Goal: Information Seeking & Learning: Learn about a topic

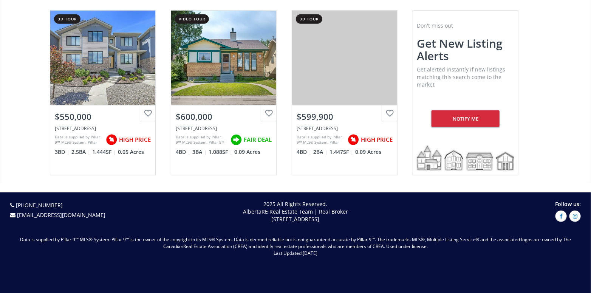
scroll to position [264, 0]
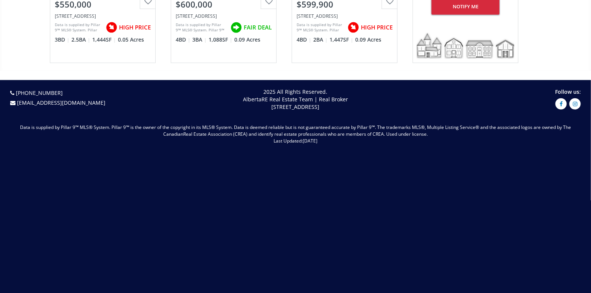
scroll to position [377, 0]
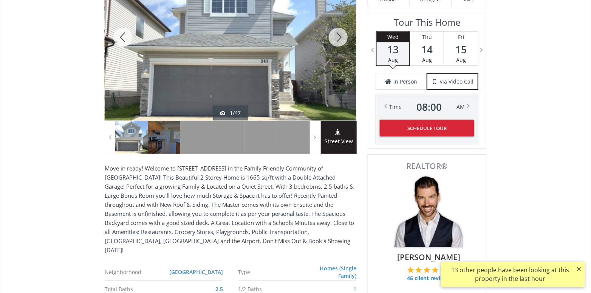
scroll to position [76, 0]
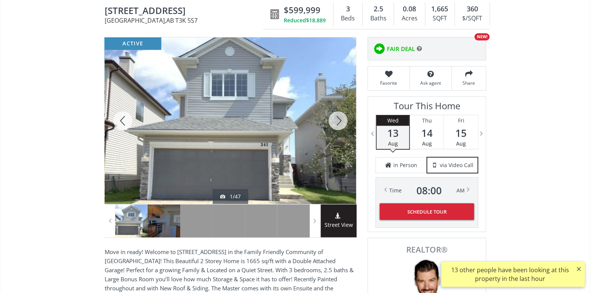
click at [337, 121] on div at bounding box center [338, 120] width 36 height 167
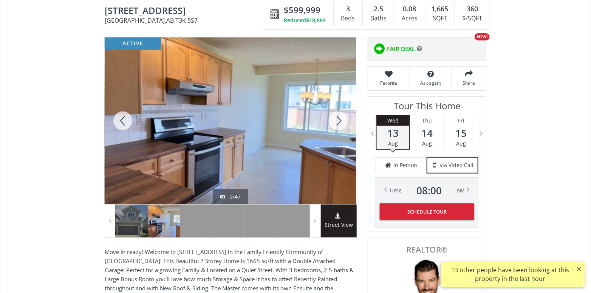
click at [337, 121] on div at bounding box center [338, 120] width 36 height 167
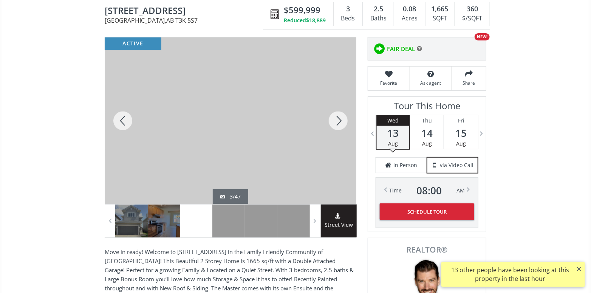
click at [337, 121] on div at bounding box center [338, 120] width 36 height 167
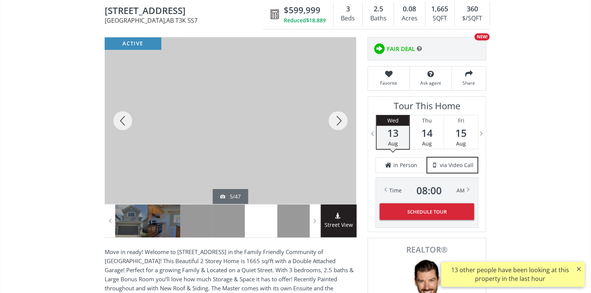
click at [337, 121] on div at bounding box center [338, 120] width 36 height 167
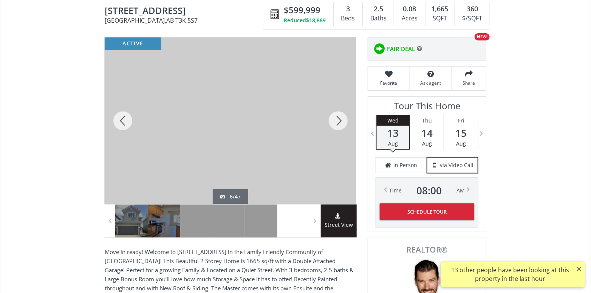
click at [337, 121] on div at bounding box center [338, 120] width 36 height 167
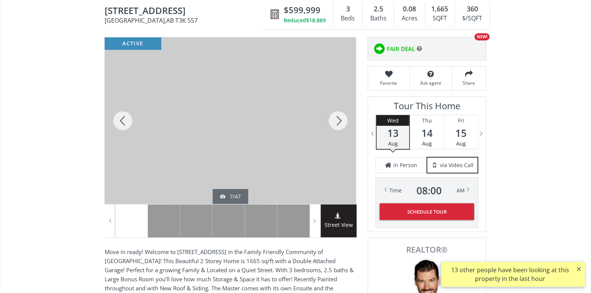
click at [337, 121] on div at bounding box center [338, 120] width 36 height 167
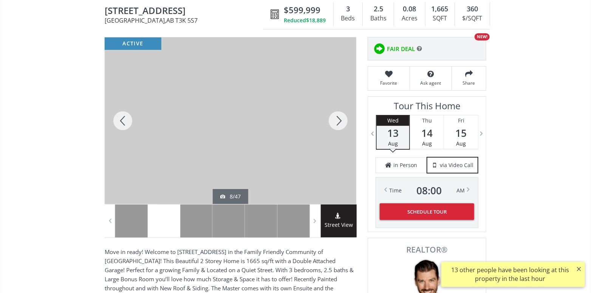
click at [337, 121] on div at bounding box center [338, 120] width 36 height 167
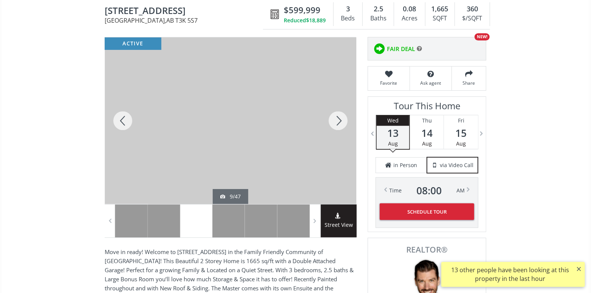
click at [337, 121] on div at bounding box center [338, 120] width 36 height 167
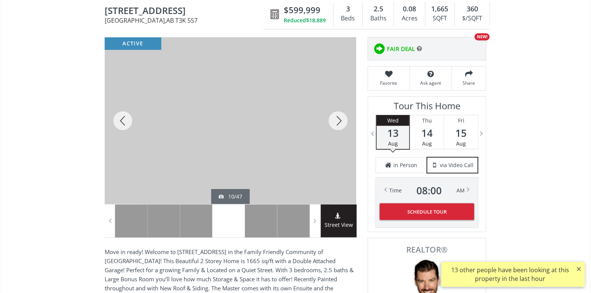
click at [337, 121] on div at bounding box center [338, 120] width 36 height 167
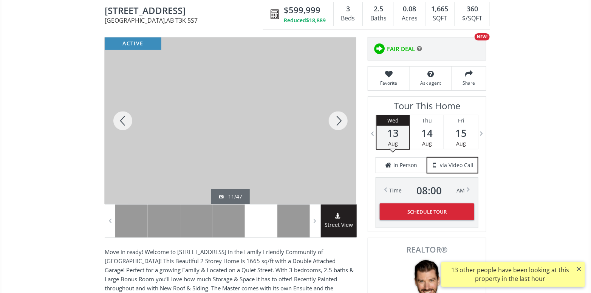
click at [337, 121] on div at bounding box center [338, 120] width 36 height 167
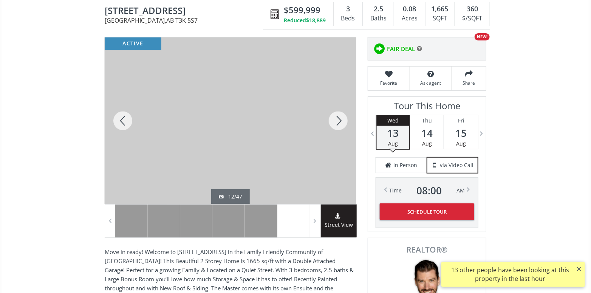
click at [337, 121] on div at bounding box center [338, 120] width 36 height 167
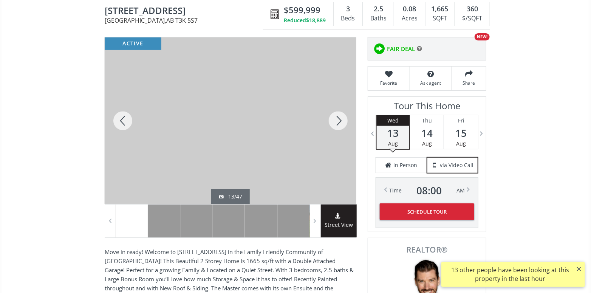
click at [337, 121] on div at bounding box center [338, 120] width 36 height 167
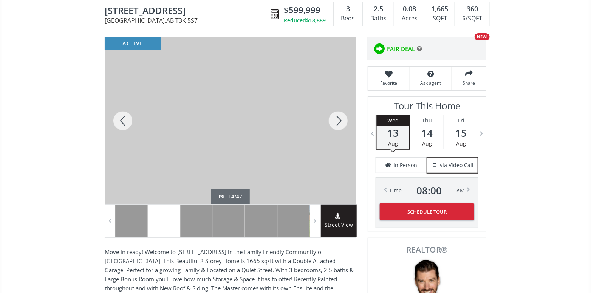
click at [337, 121] on div at bounding box center [338, 120] width 36 height 167
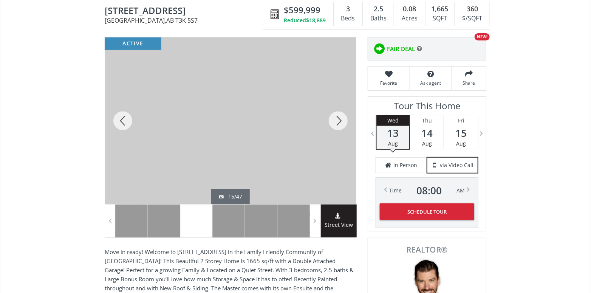
click at [337, 121] on div at bounding box center [338, 120] width 36 height 167
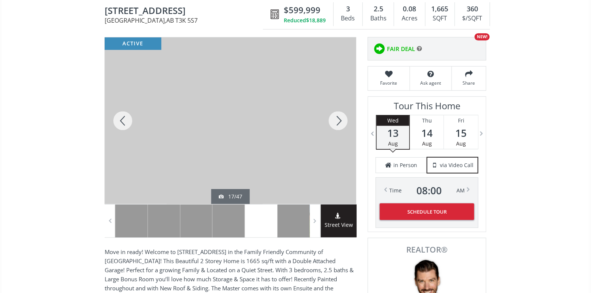
click at [337, 121] on div at bounding box center [338, 120] width 36 height 167
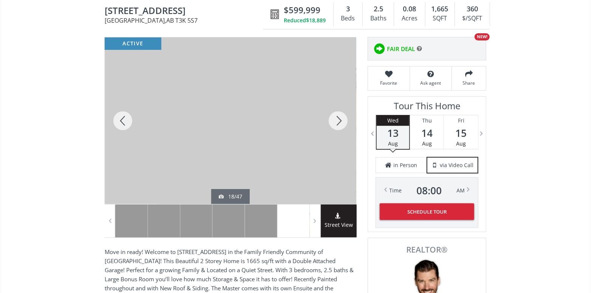
click at [337, 121] on div at bounding box center [338, 120] width 36 height 167
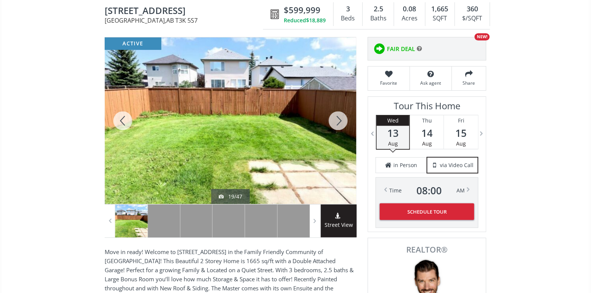
click at [337, 121] on div at bounding box center [338, 120] width 36 height 167
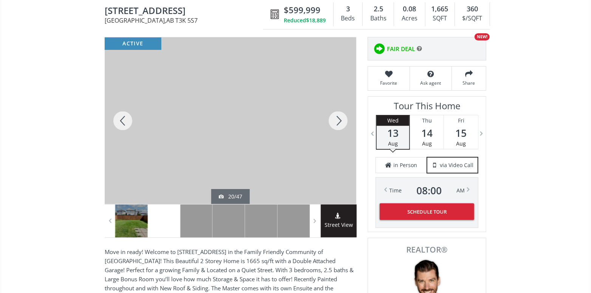
click at [337, 121] on div at bounding box center [338, 120] width 36 height 167
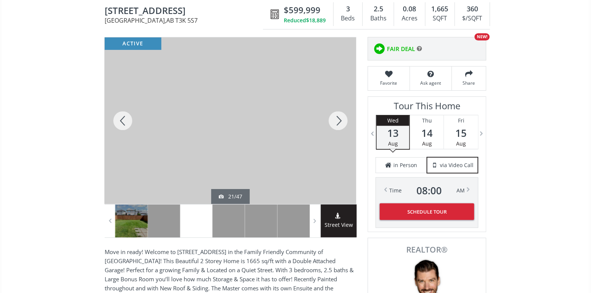
click at [337, 121] on div at bounding box center [338, 120] width 36 height 167
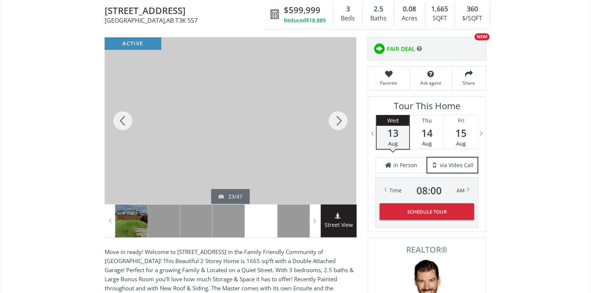
click at [337, 121] on div at bounding box center [338, 120] width 36 height 167
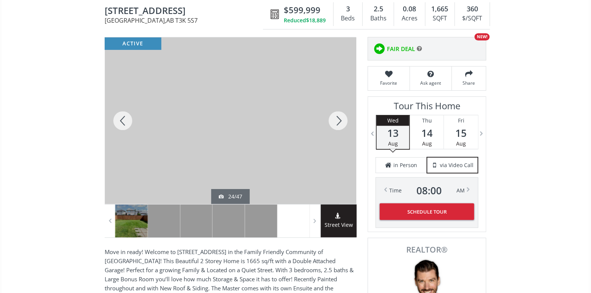
click at [337, 121] on div at bounding box center [338, 120] width 36 height 167
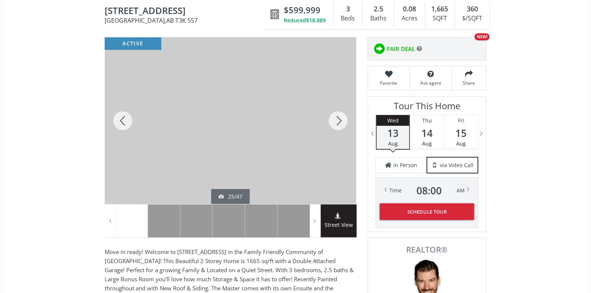
click at [337, 121] on div at bounding box center [338, 120] width 36 height 167
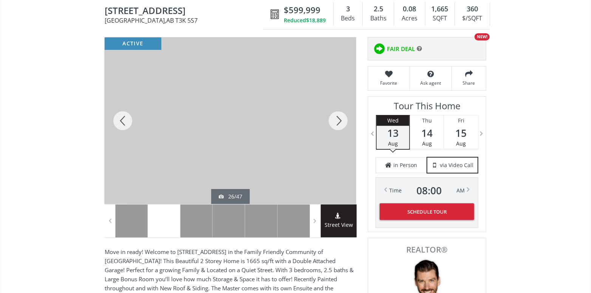
click at [337, 121] on div at bounding box center [338, 120] width 36 height 167
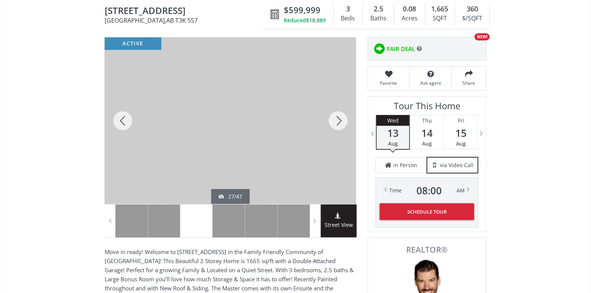
click at [337, 121] on div at bounding box center [338, 120] width 36 height 167
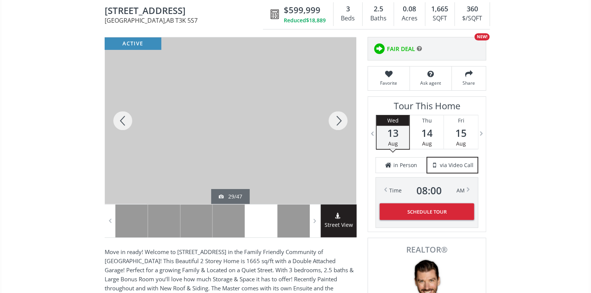
click at [337, 121] on div at bounding box center [338, 120] width 36 height 167
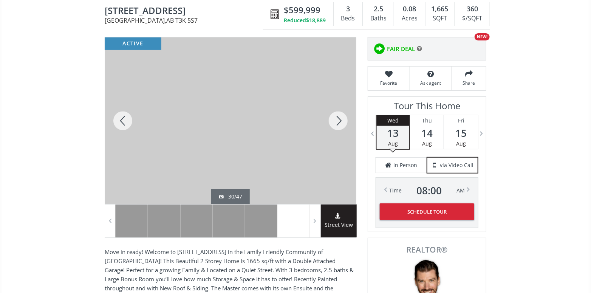
click at [337, 121] on div at bounding box center [338, 120] width 36 height 167
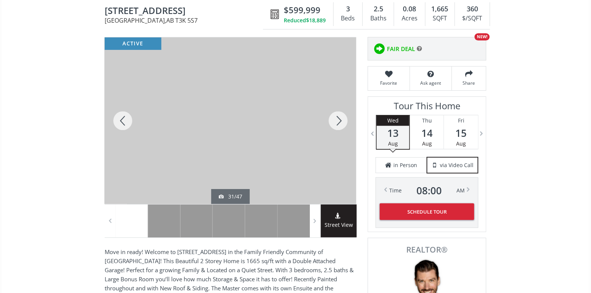
click at [337, 121] on div at bounding box center [338, 120] width 36 height 167
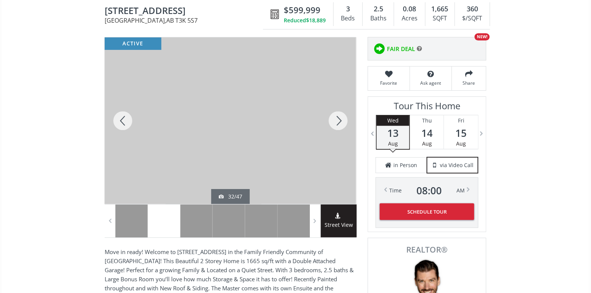
click at [337, 121] on div at bounding box center [338, 120] width 36 height 167
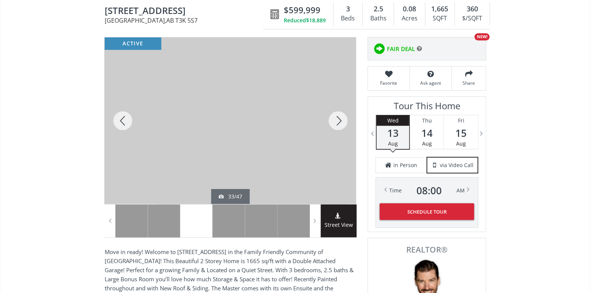
click at [337, 121] on div at bounding box center [338, 120] width 36 height 167
click at [337, 120] on div at bounding box center [338, 120] width 36 height 167
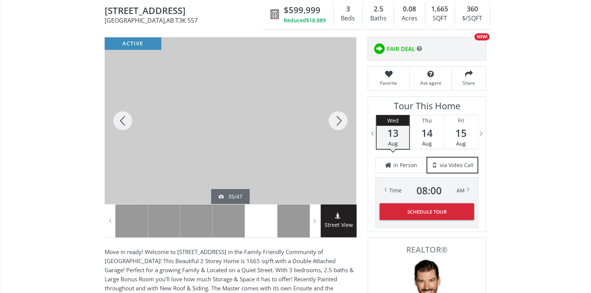
click at [337, 120] on div at bounding box center [338, 120] width 36 height 167
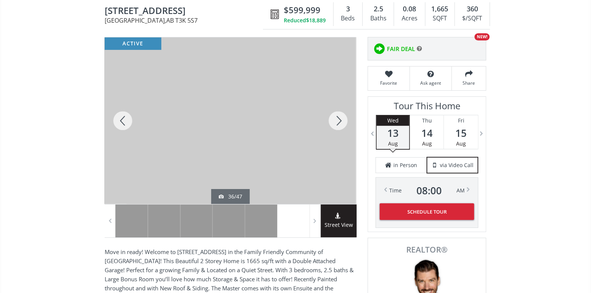
click at [337, 120] on div at bounding box center [338, 120] width 36 height 167
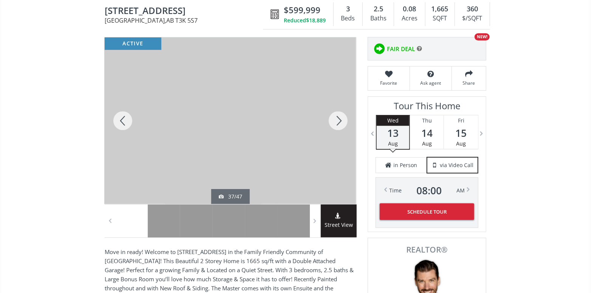
click at [335, 121] on div at bounding box center [338, 120] width 36 height 167
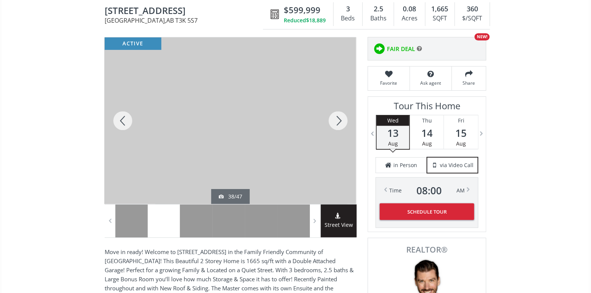
click at [335, 121] on div at bounding box center [338, 120] width 36 height 167
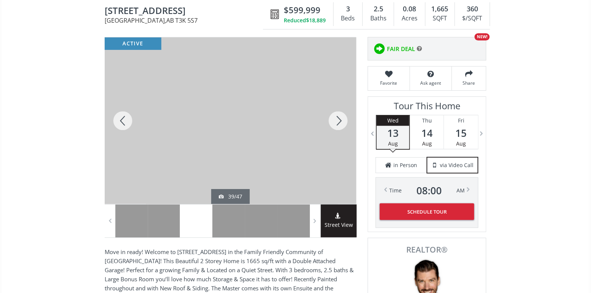
click at [335, 121] on div at bounding box center [338, 120] width 36 height 167
click at [334, 121] on div at bounding box center [338, 120] width 36 height 167
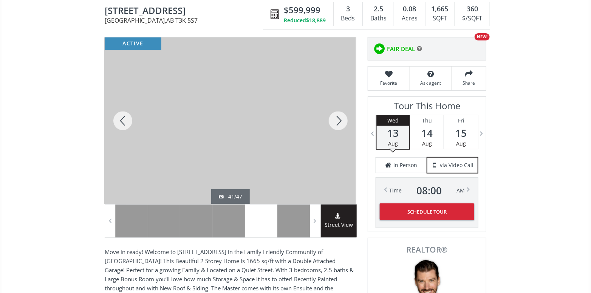
click at [334, 121] on div at bounding box center [338, 120] width 36 height 167
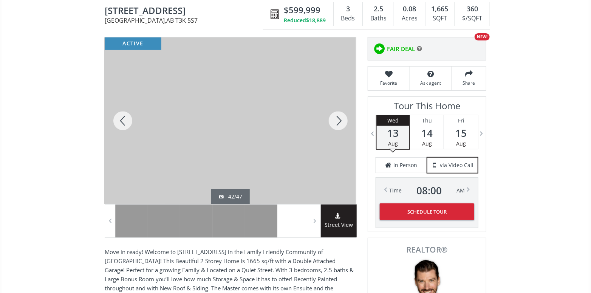
click at [334, 121] on div at bounding box center [338, 120] width 36 height 167
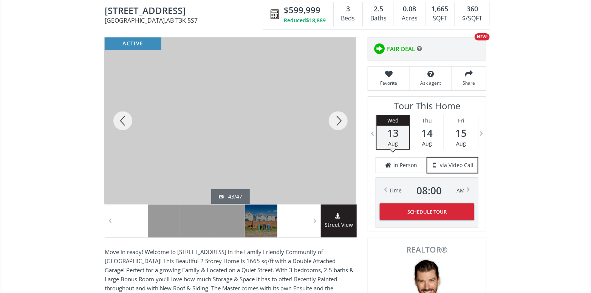
click at [334, 121] on div at bounding box center [338, 120] width 36 height 167
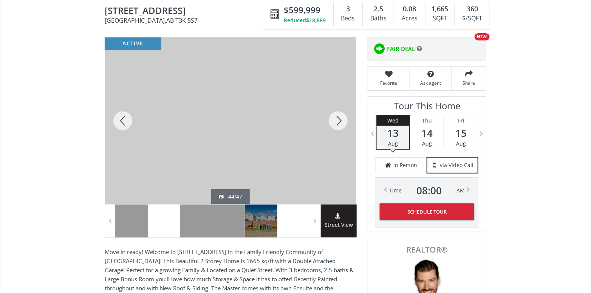
click at [334, 121] on div at bounding box center [338, 120] width 36 height 167
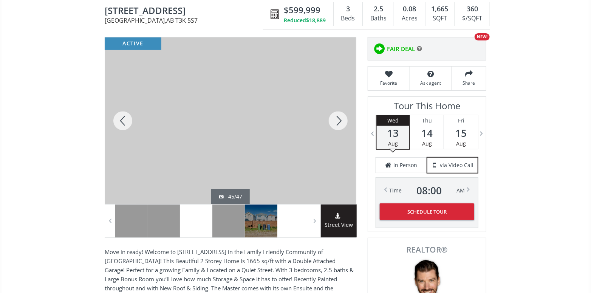
click at [334, 121] on div at bounding box center [338, 120] width 36 height 167
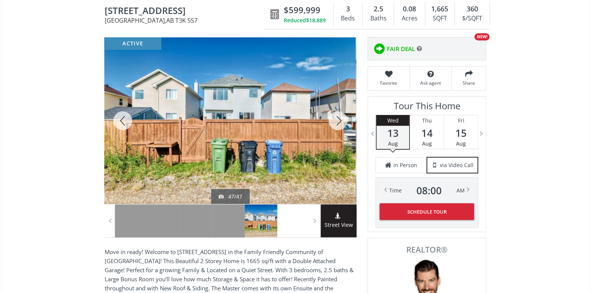
click at [333, 121] on div at bounding box center [338, 120] width 36 height 167
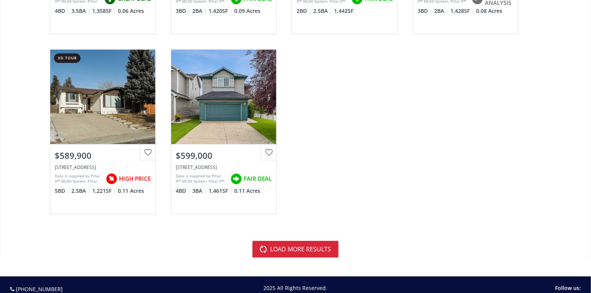
scroll to position [2229, 0]
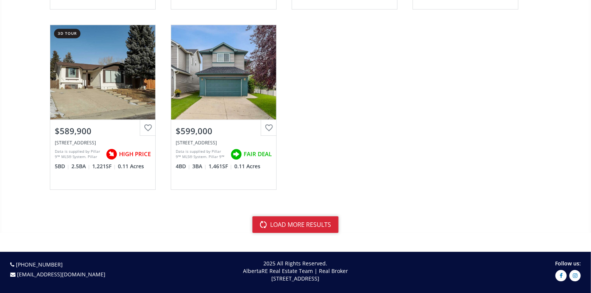
click at [326, 218] on button "load more results" at bounding box center [295, 224] width 86 height 17
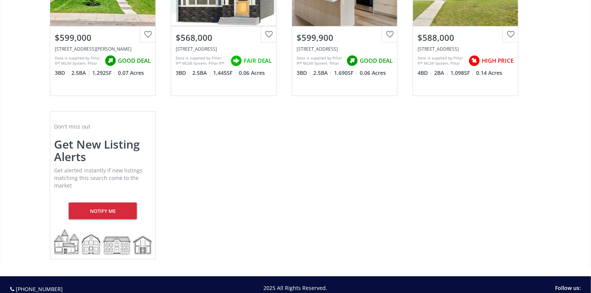
scroll to position [2569, 0]
